Goal: Download file/media

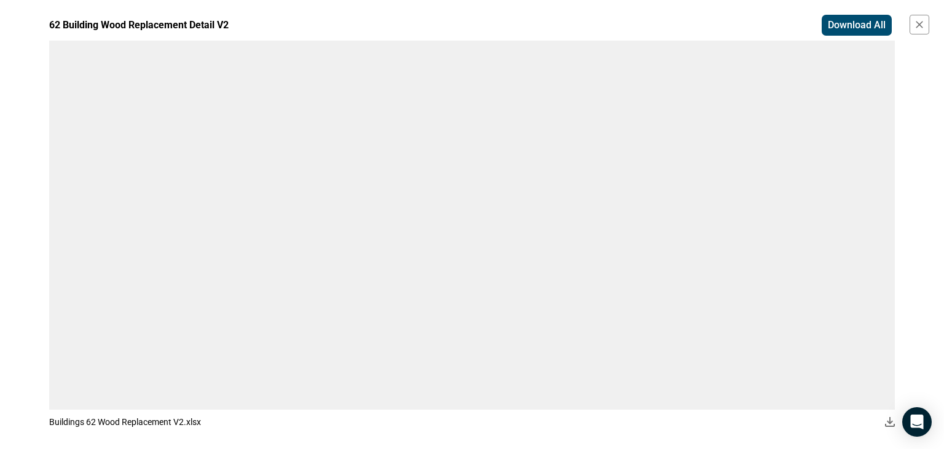
scroll to position [354, 0]
click at [920, 22] on icon "button" at bounding box center [920, 24] width 12 height 12
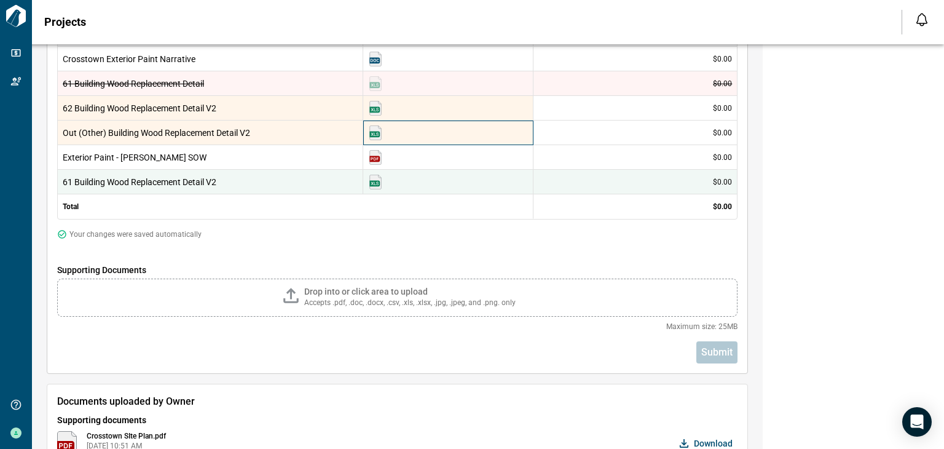
click at [380, 133] on img at bounding box center [375, 132] width 15 height 15
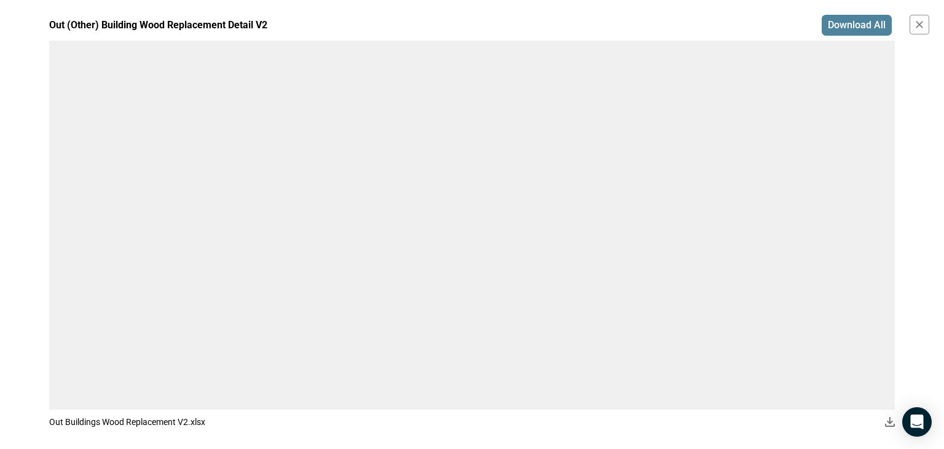
click at [853, 32] on button "Download All" at bounding box center [857, 25] width 70 height 21
click at [920, 25] on icon "button" at bounding box center [919, 24] width 7 height 7
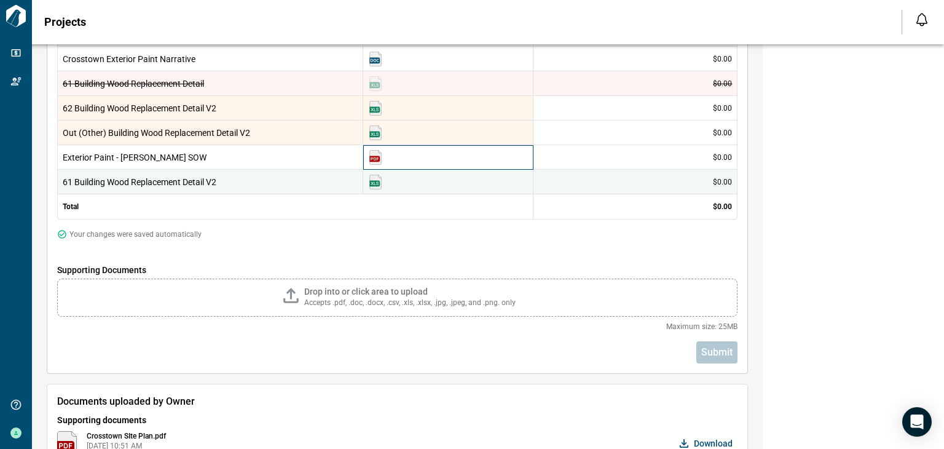
click at [378, 158] on img at bounding box center [375, 157] width 15 height 15
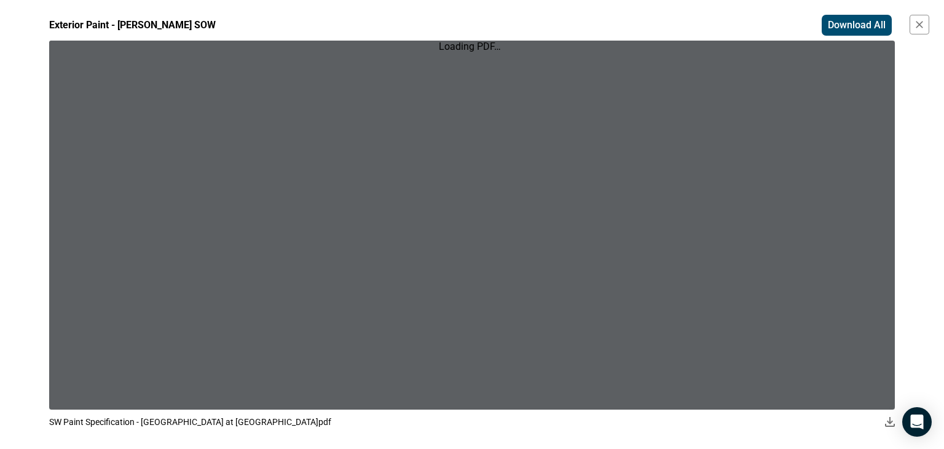
click at [378, 158] on div "Loading PDF…" at bounding box center [472, 225] width 846 height 369
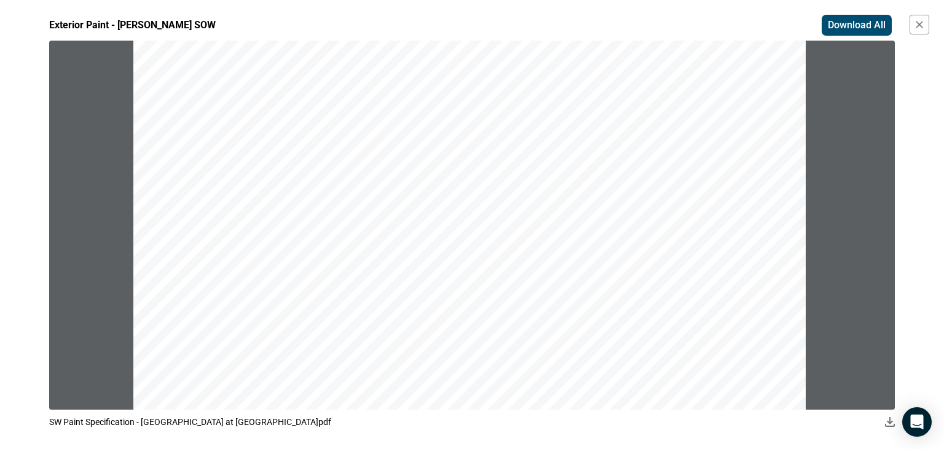
scroll to position [231, 0]
